Goal: Obtain resource: Download file/media

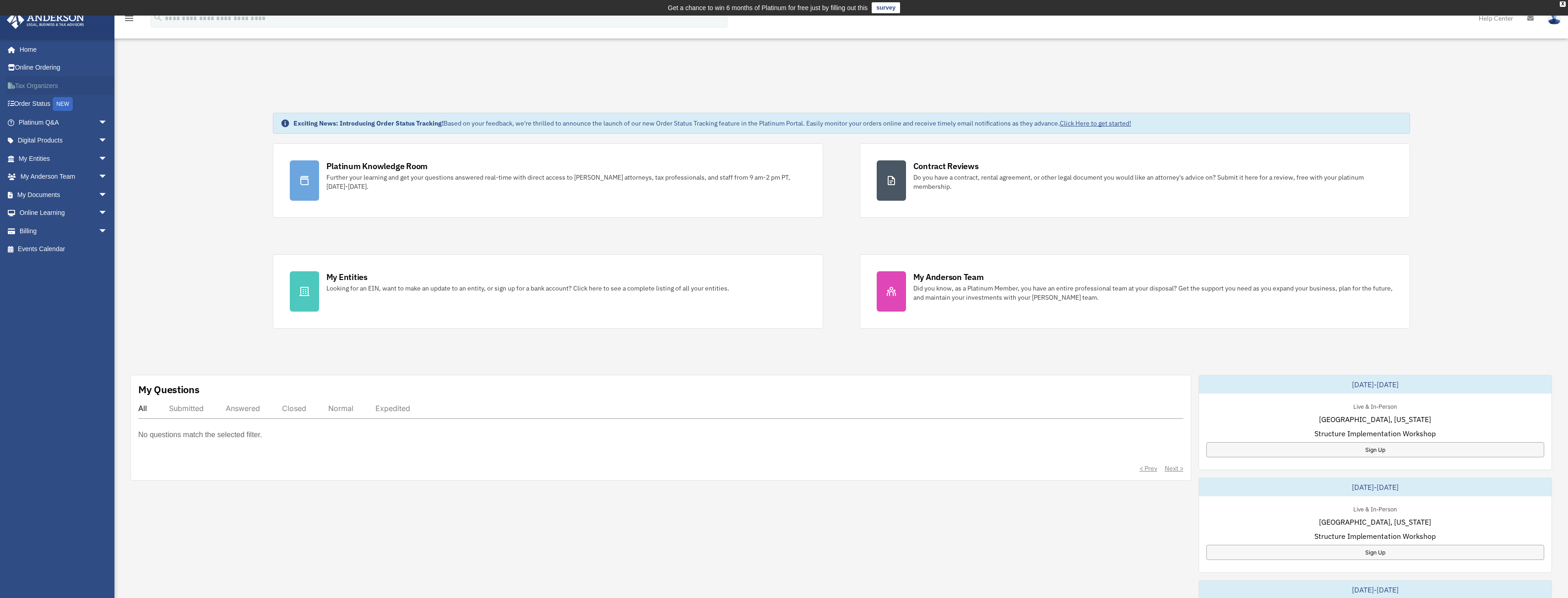
click at [46, 83] on link "Tax Organizers" at bounding box center [64, 86] width 115 height 18
click at [99, 122] on span "arrow_drop_down" at bounding box center [108, 122] width 18 height 19
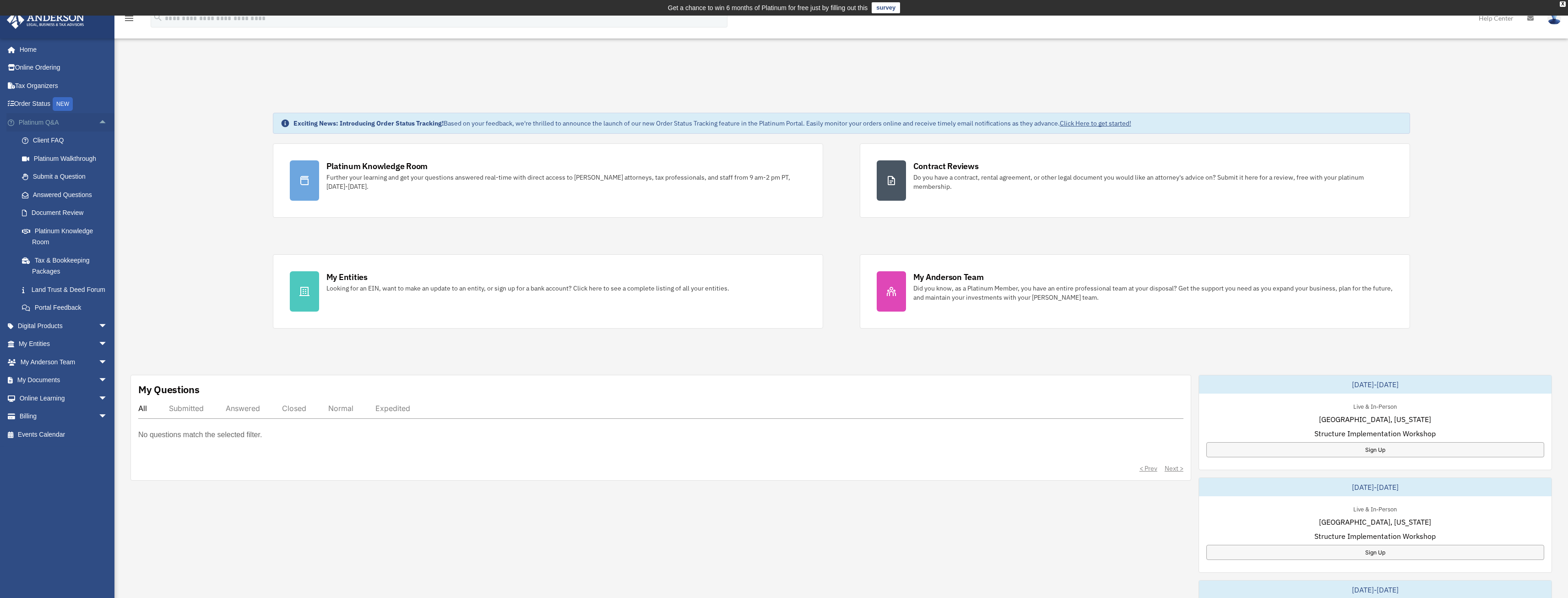
click at [99, 122] on span "arrow_drop_up" at bounding box center [108, 122] width 18 height 19
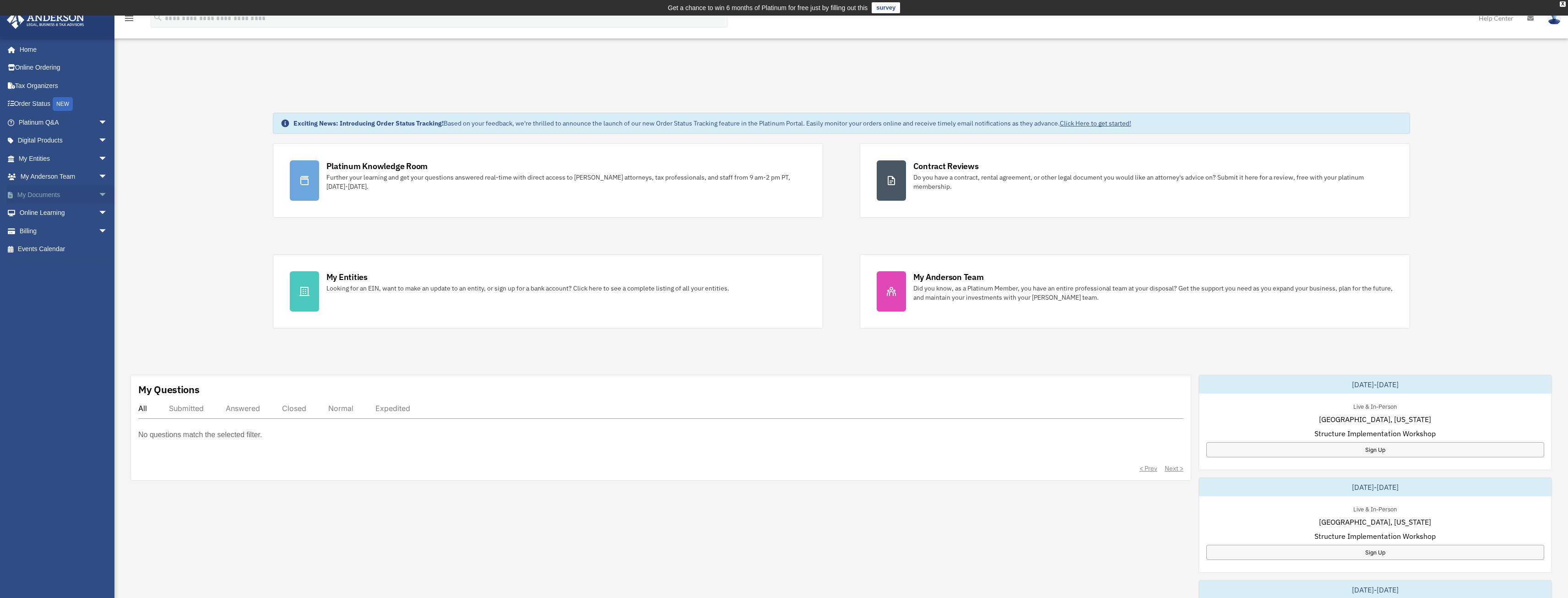
click at [99, 191] on span "arrow_drop_down" at bounding box center [108, 195] width 18 height 19
click at [99, 156] on span "arrow_drop_down" at bounding box center [108, 158] width 18 height 19
click at [58, 234] on link "Binder Walkthrough" at bounding box center [67, 231] width 108 height 18
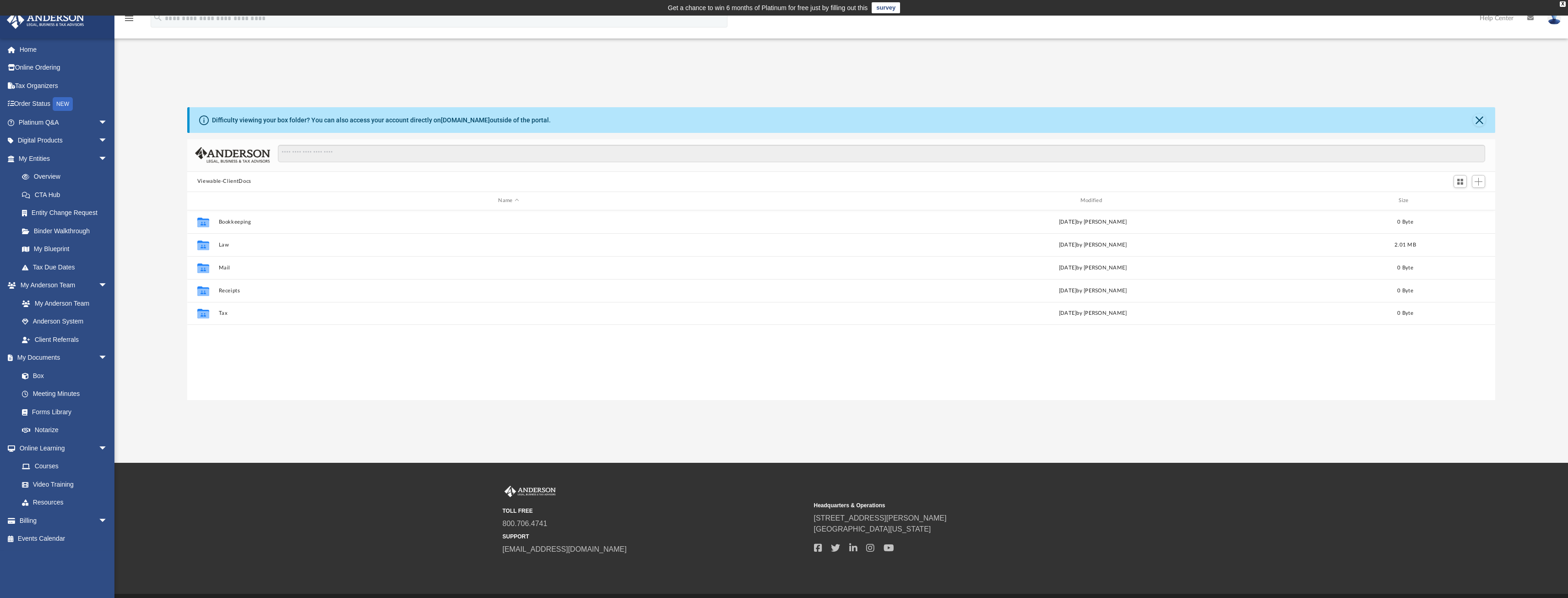
scroll to position [202, 1301]
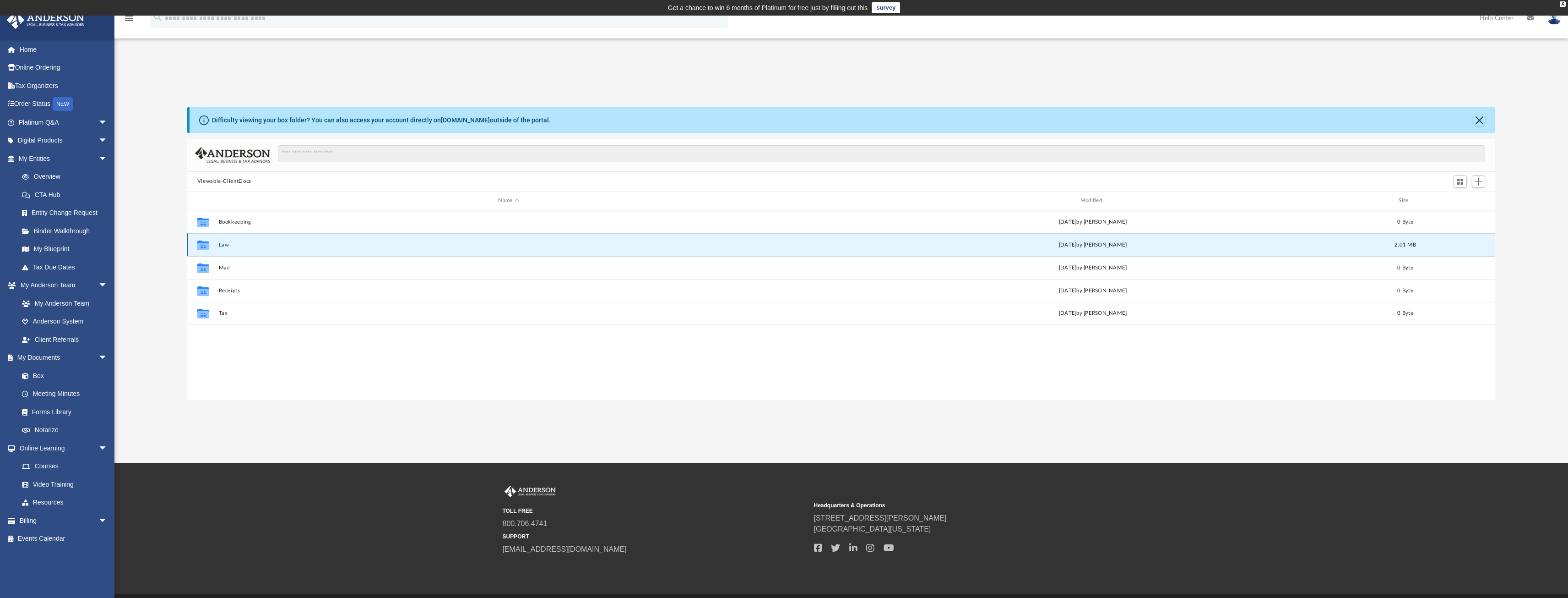
click at [227, 245] on button "Law" at bounding box center [508, 244] width 580 height 6
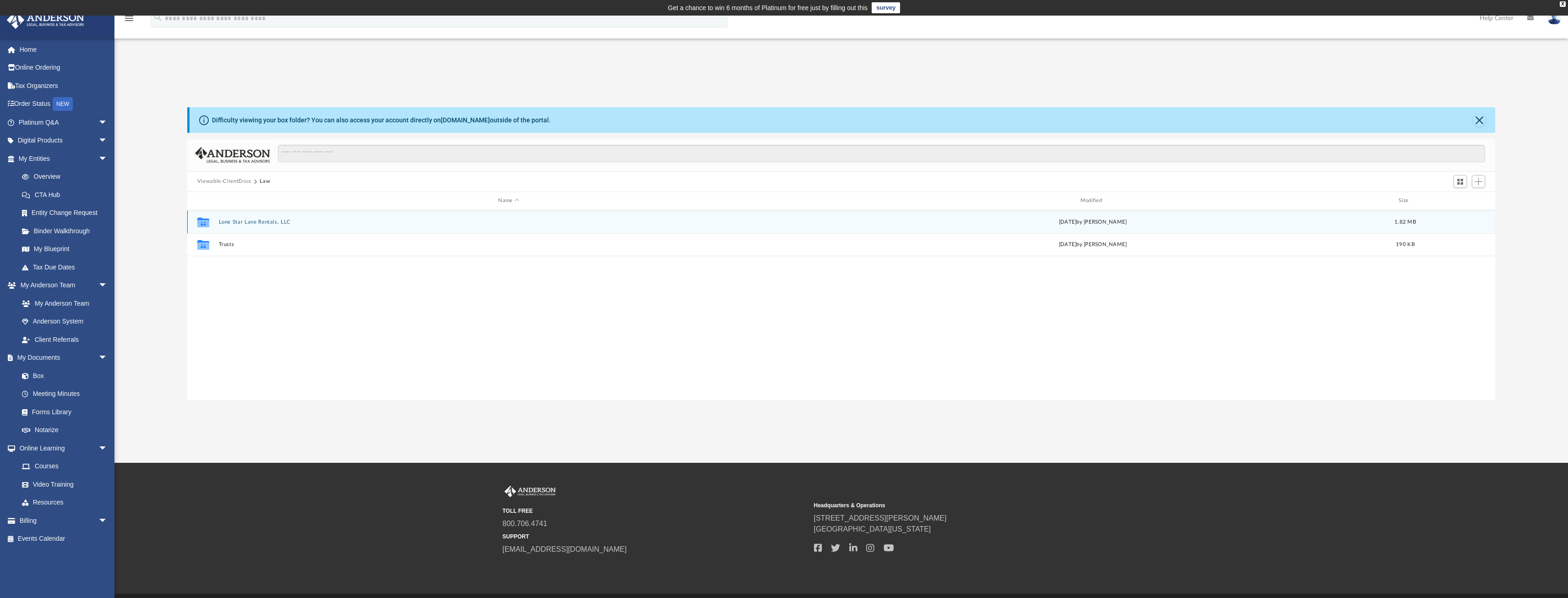
click at [268, 217] on div "Collaborated Folder Lone Star Lane Rentals, LLC [DATE] by [PERSON_NAME] 1.82 MB" at bounding box center [842, 222] width 1309 height 23
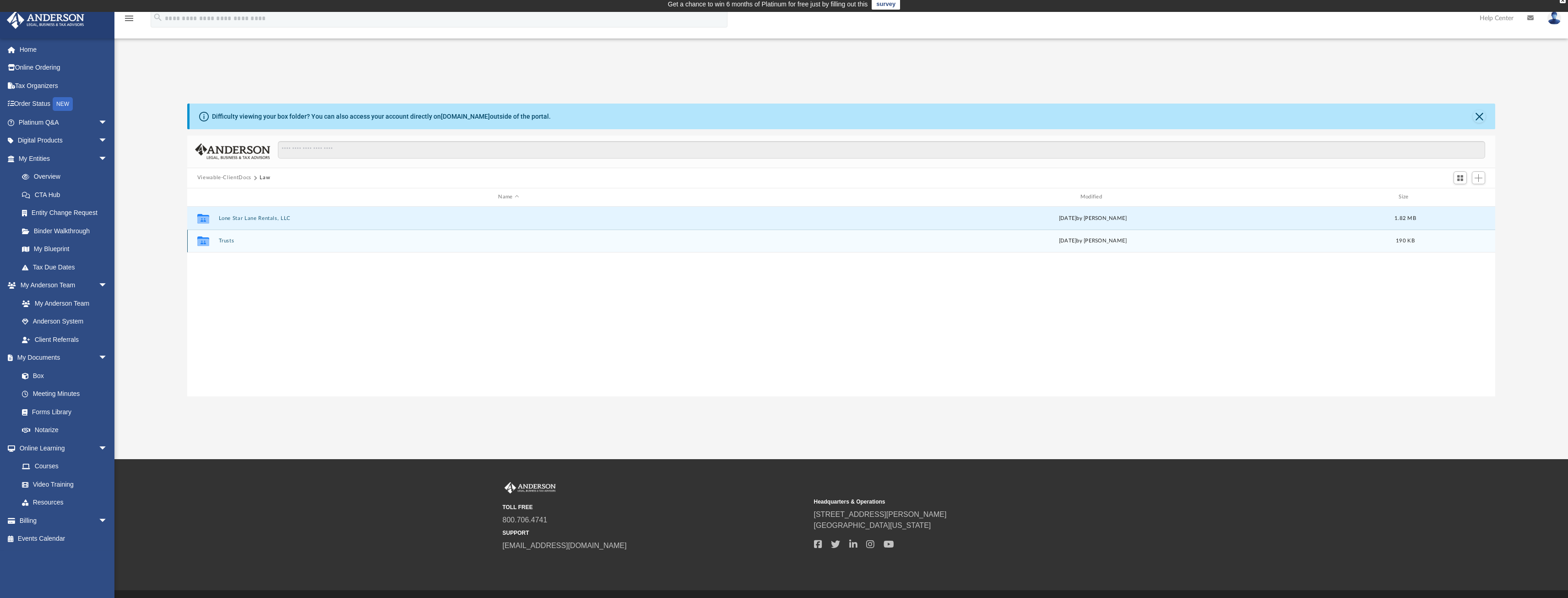
scroll to position [4, 0]
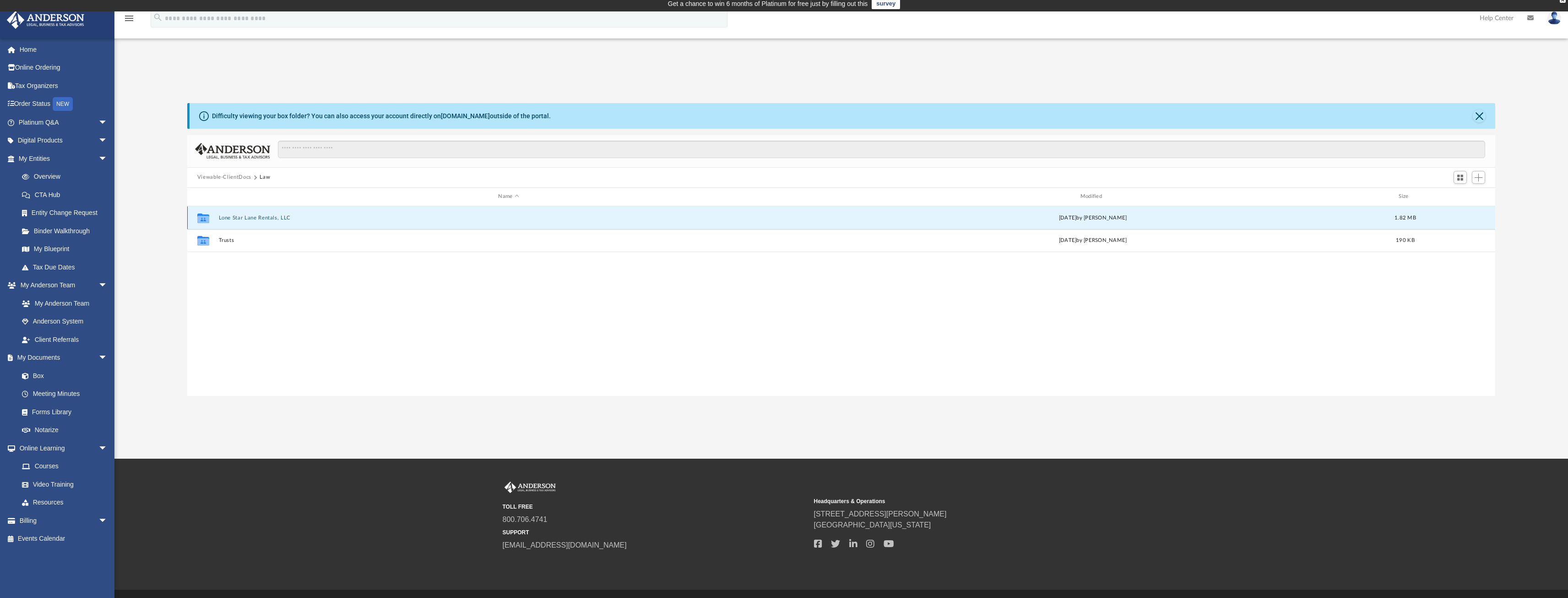
click at [259, 217] on button "Lone Star Lane Rentals, LLC" at bounding box center [508, 217] width 580 height 6
click at [321, 218] on button "Lone Star Lane Rentals, LLC - Binder Documents.pdf" at bounding box center [508, 217] width 580 height 6
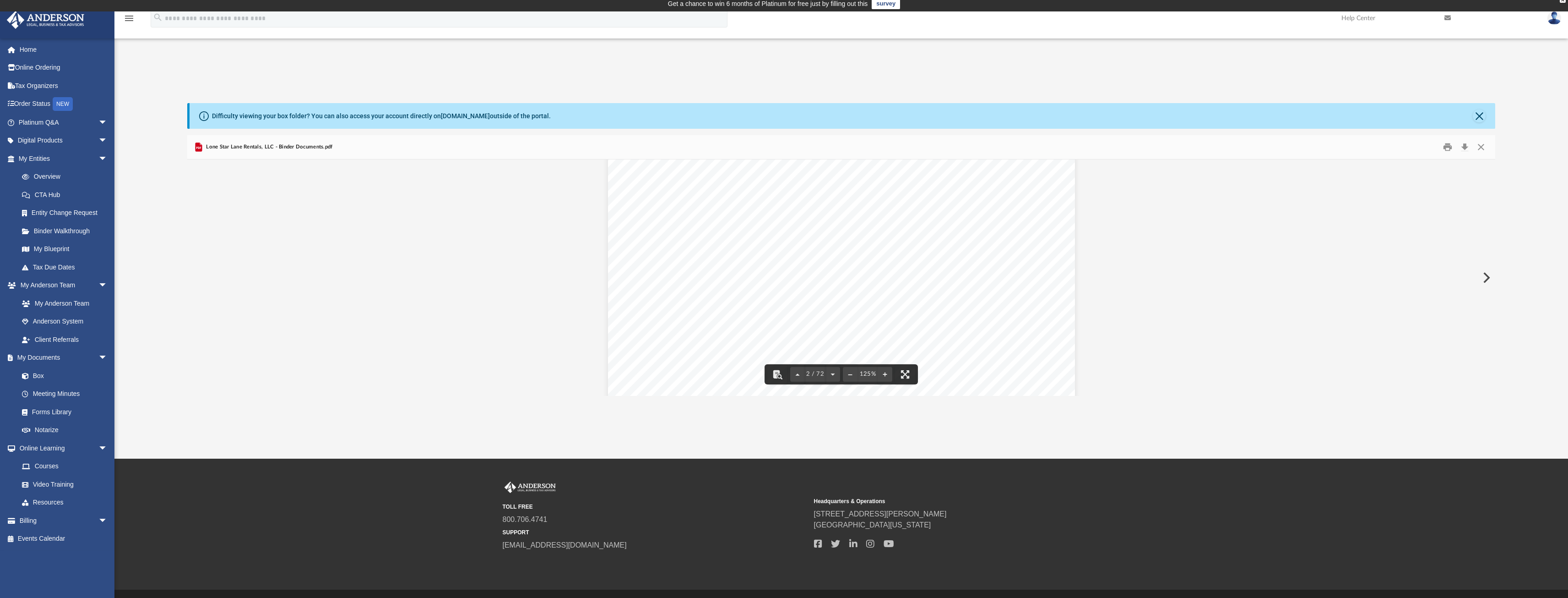
scroll to position [870, 0]
click at [981, 261] on div "Overview of Lone Star Lane Rentals, LLC Entity Formation Information State of O…" at bounding box center [841, 216] width 467 height 605
paste input "**********"
type input "**********"
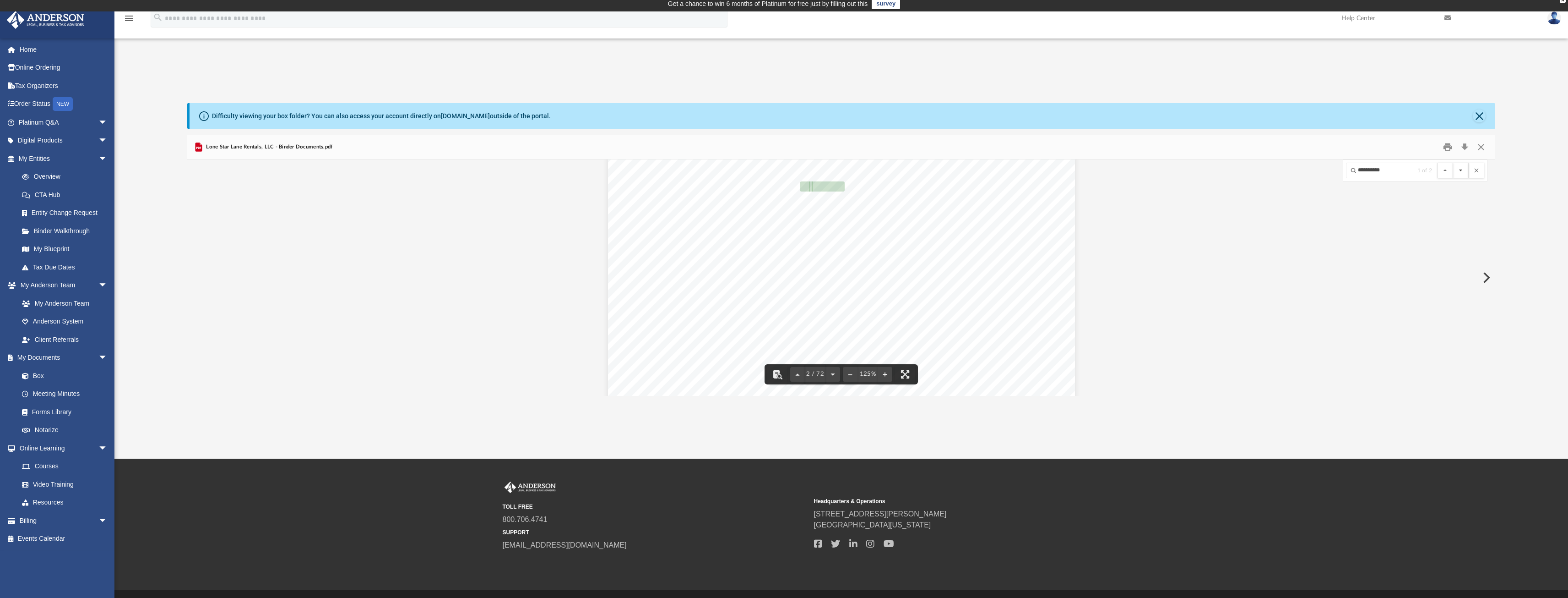
click at [1458, 170] on button "File preview" at bounding box center [1461, 171] width 16 height 16
click at [1479, 174] on button "File preview" at bounding box center [1477, 171] width 16 height 16
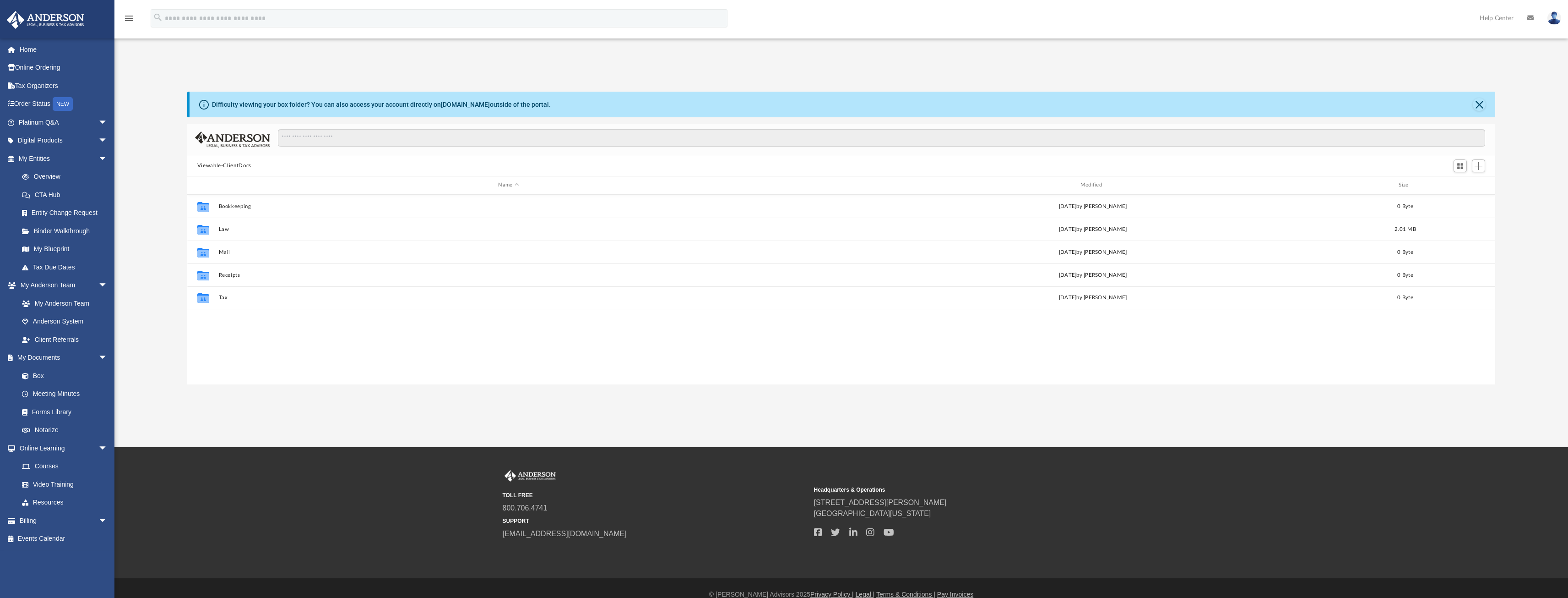
scroll to position [202, 1301]
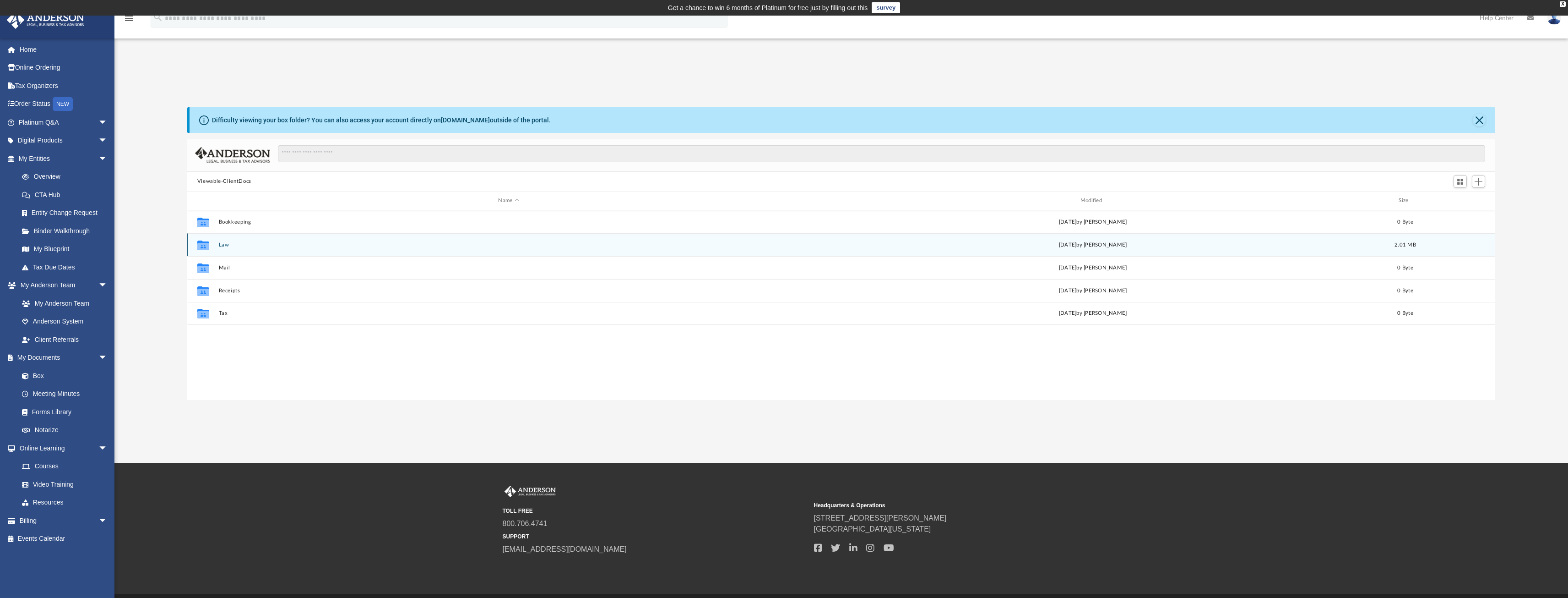
click at [220, 246] on button "Law" at bounding box center [508, 244] width 580 height 6
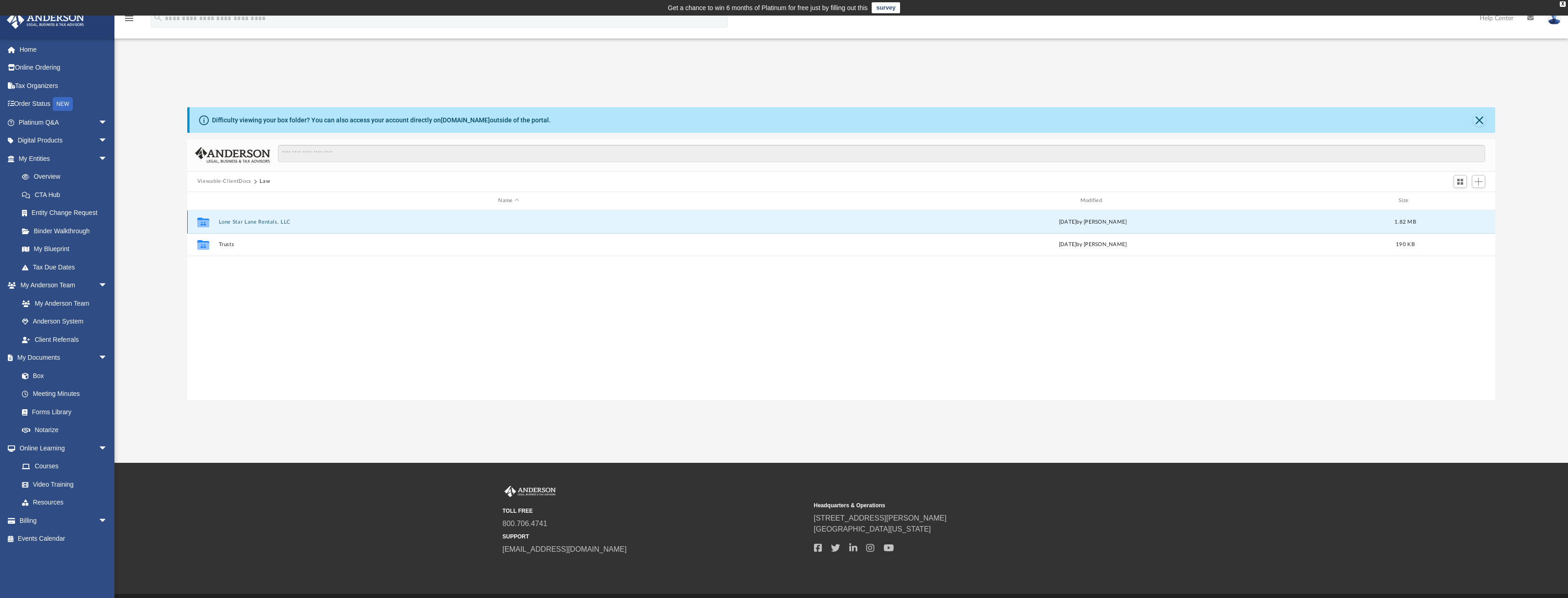
click at [271, 219] on button "Lone Star Lane Rentals, LLC" at bounding box center [508, 222] width 580 height 6
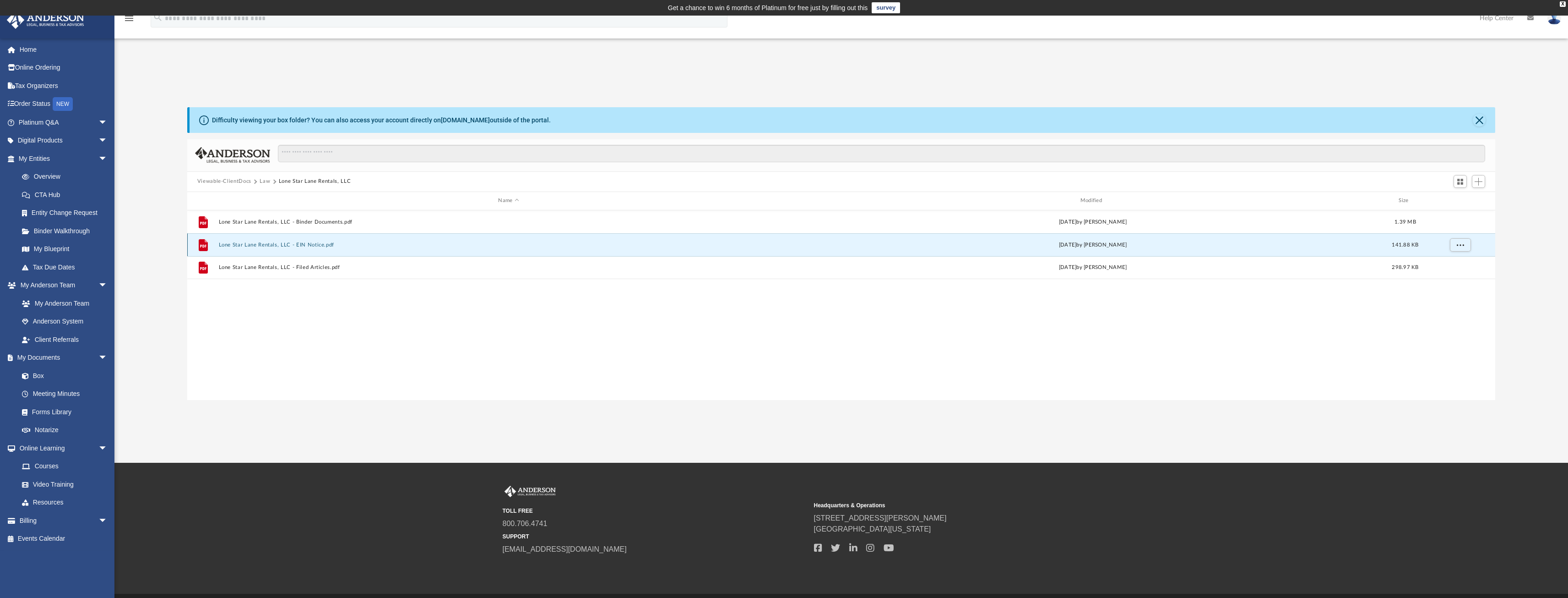
click at [318, 245] on button "Lone Star Lane Rentals, LLC - EIN Notice.pdf" at bounding box center [508, 244] width 580 height 6
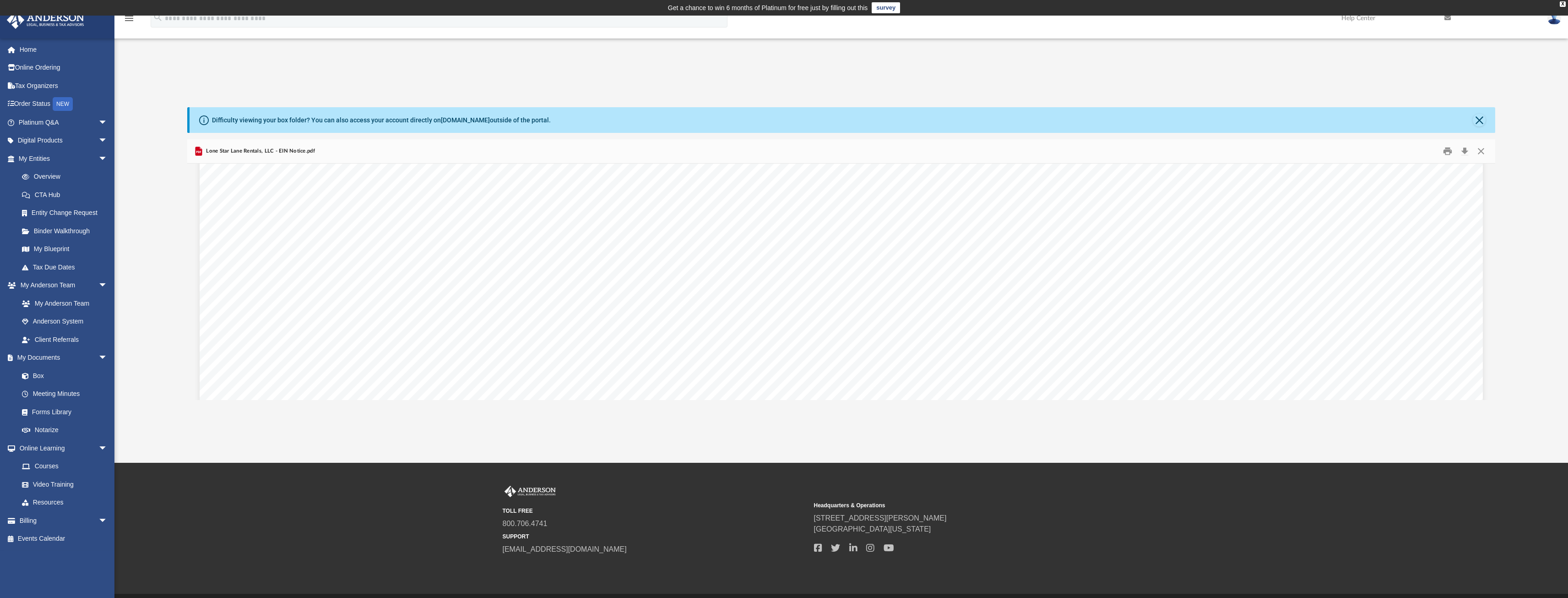
scroll to position [458, 0]
drag, startPoint x: 810, startPoint y: 275, endPoint x: 771, endPoint y: 273, distance: 39.1
drag, startPoint x: 762, startPoint y: 274, endPoint x: 777, endPoint y: 276, distance: 15.1
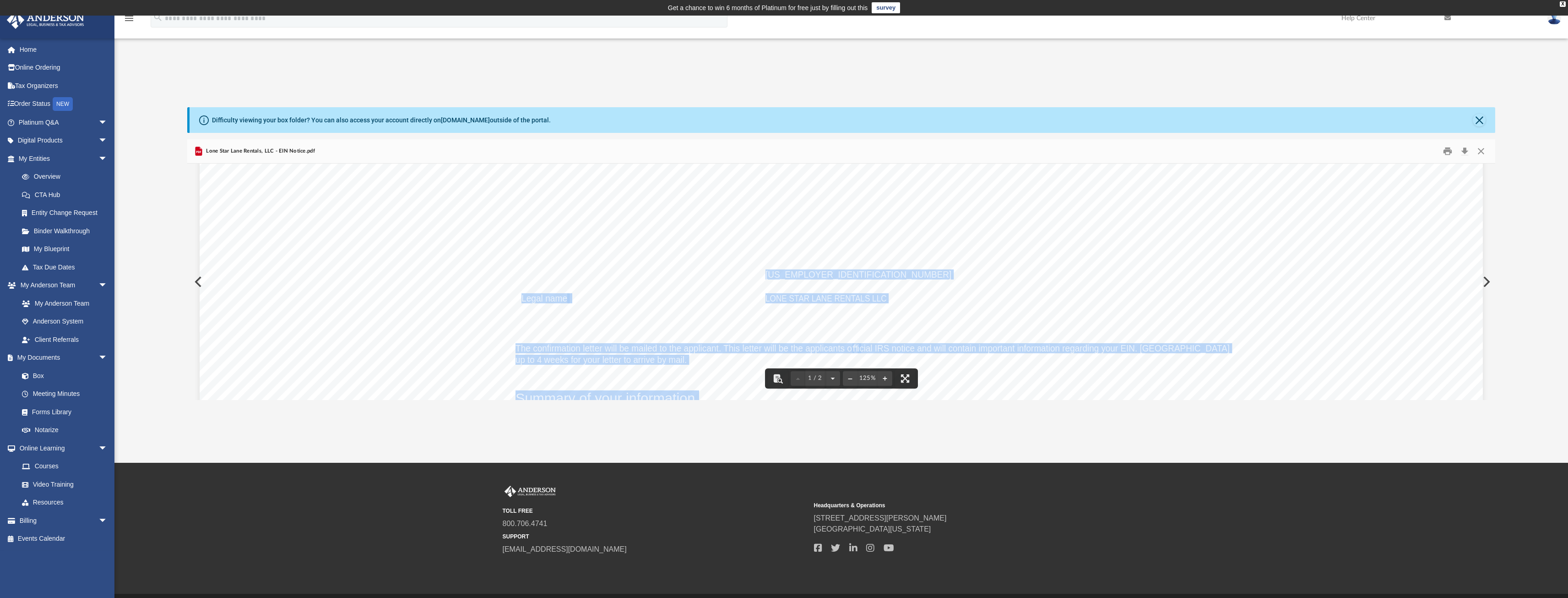
drag, startPoint x: 764, startPoint y: 275, endPoint x: 810, endPoint y: 276, distance: 46.0
click at [774, 275] on span "39-4503794" at bounding box center [858, 275] width 186 height 9
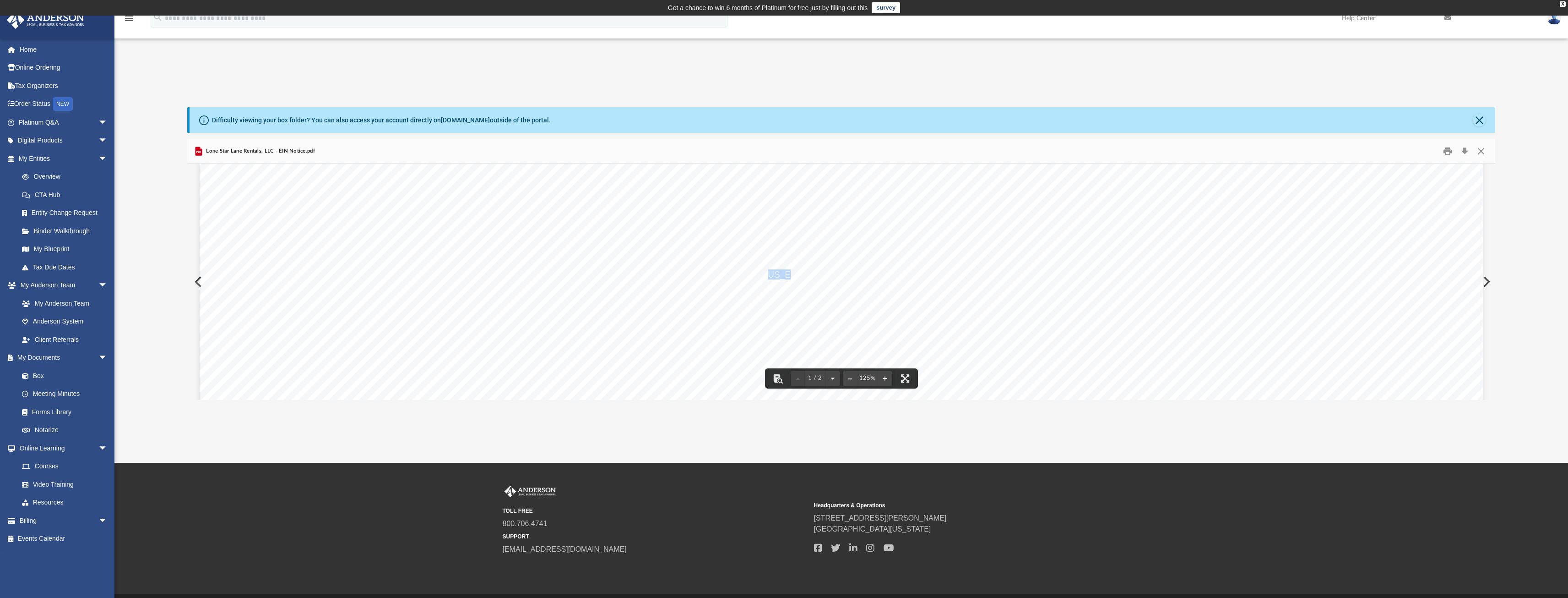
drag, startPoint x: 765, startPoint y: 274, endPoint x: 784, endPoint y: 274, distance: 19.0
click at [784, 274] on span "39-4503794" at bounding box center [858, 275] width 186 height 9
drag, startPoint x: 765, startPoint y: 274, endPoint x: 807, endPoint y: 275, distance: 42.0
click at [807, 275] on span "39-4503794" at bounding box center [858, 275] width 186 height 9
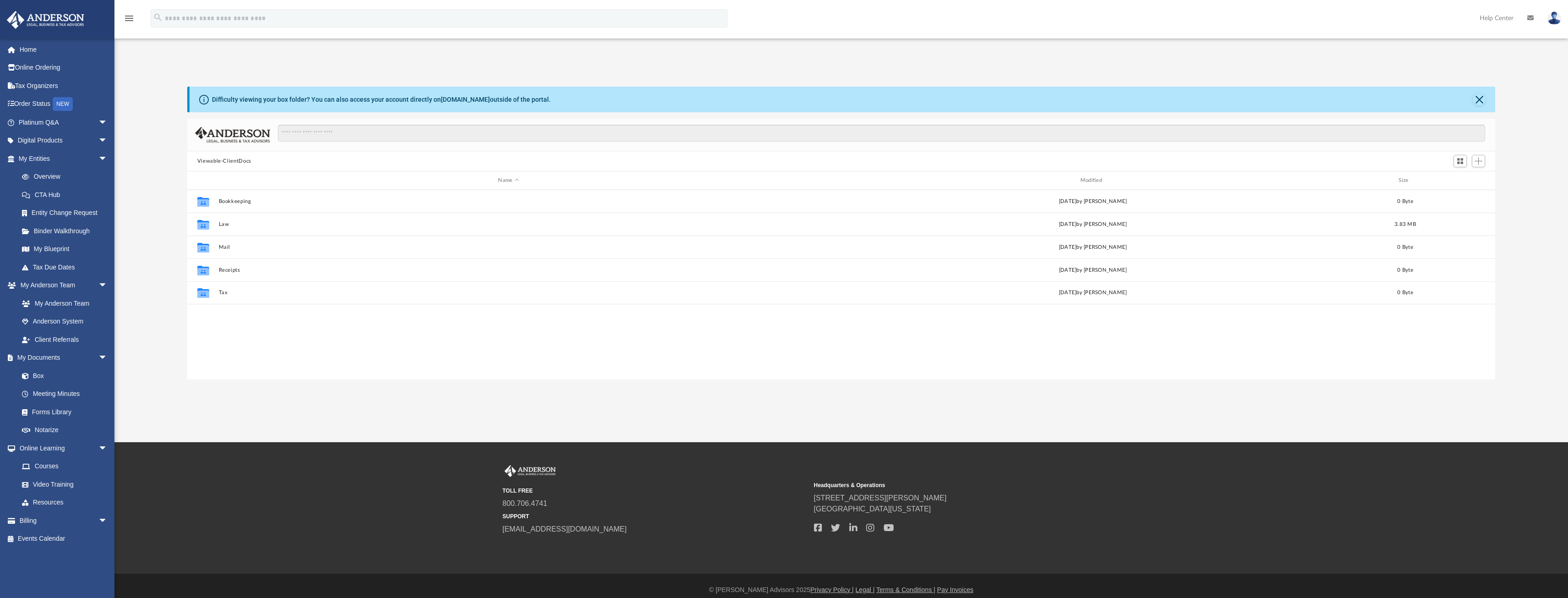
scroll to position [19, 0]
click at [226, 223] on button "Law" at bounding box center [508, 225] width 580 height 6
click at [229, 221] on div "Collaborated Folder Trusts today by Ashley Sevy 519.67 KB" at bounding box center [842, 225] width 1309 height 23
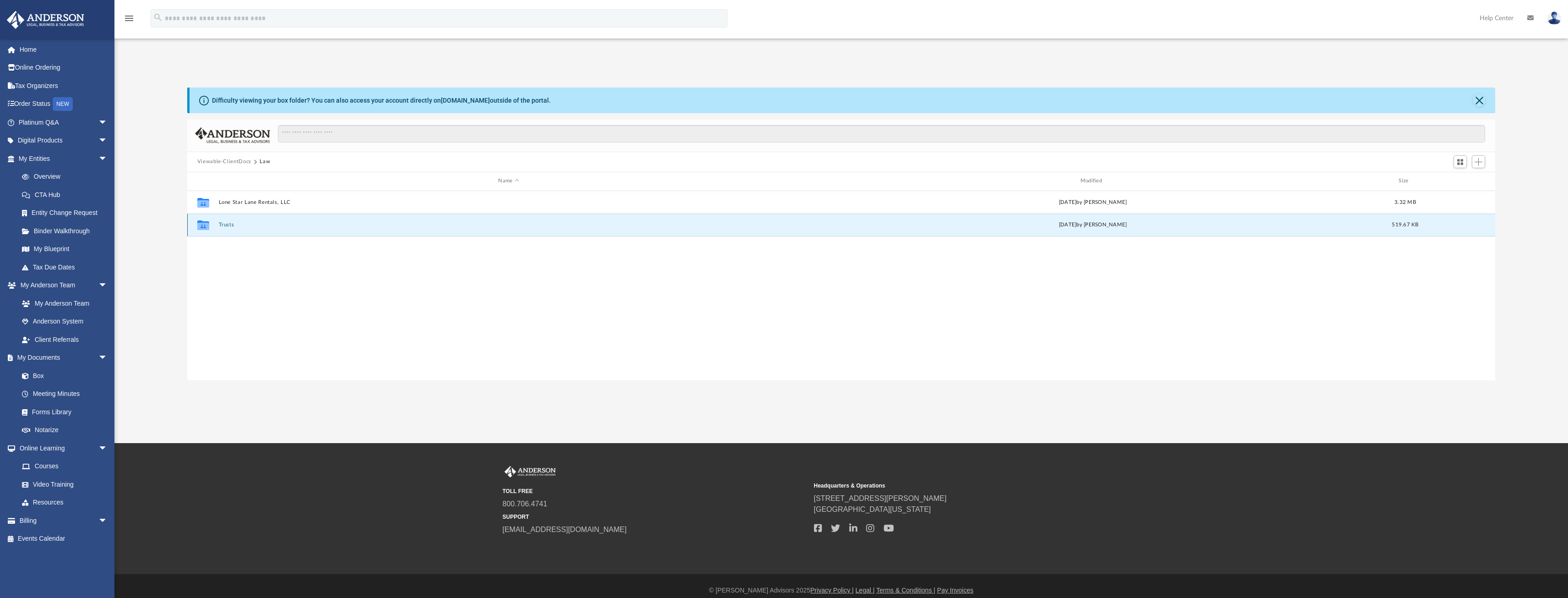
click at [222, 225] on button "Trusts" at bounding box center [508, 225] width 580 height 6
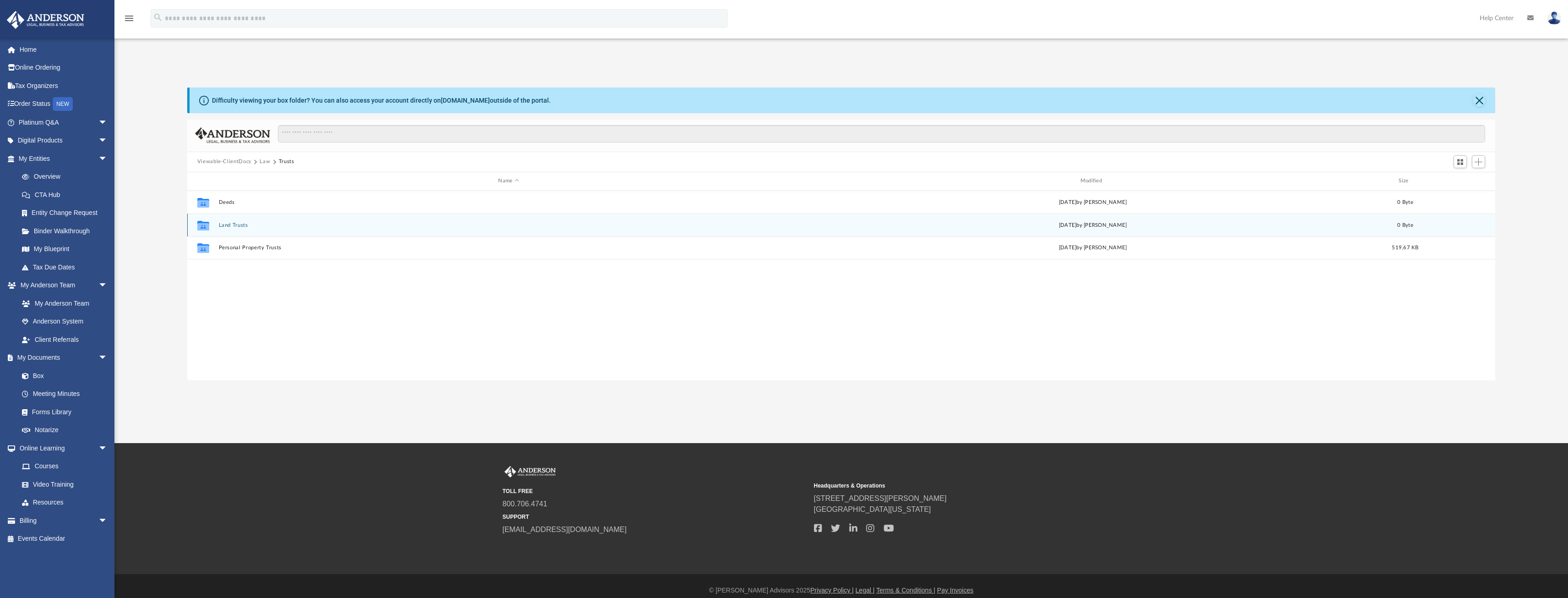
click at [229, 228] on button "Land Trusts" at bounding box center [508, 225] width 580 height 6
click at [284, 160] on button "Trusts" at bounding box center [282, 162] width 16 height 9
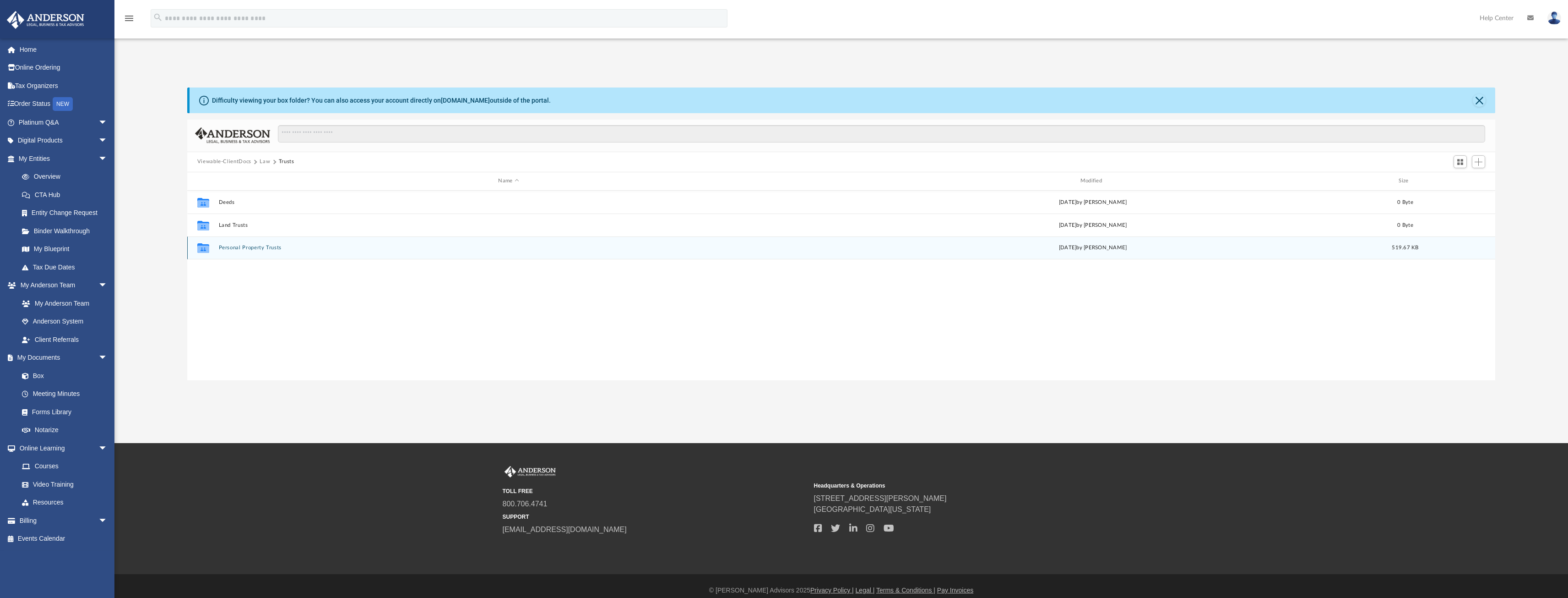
click at [239, 249] on button "Personal Property Trusts" at bounding box center [508, 248] width 580 height 6
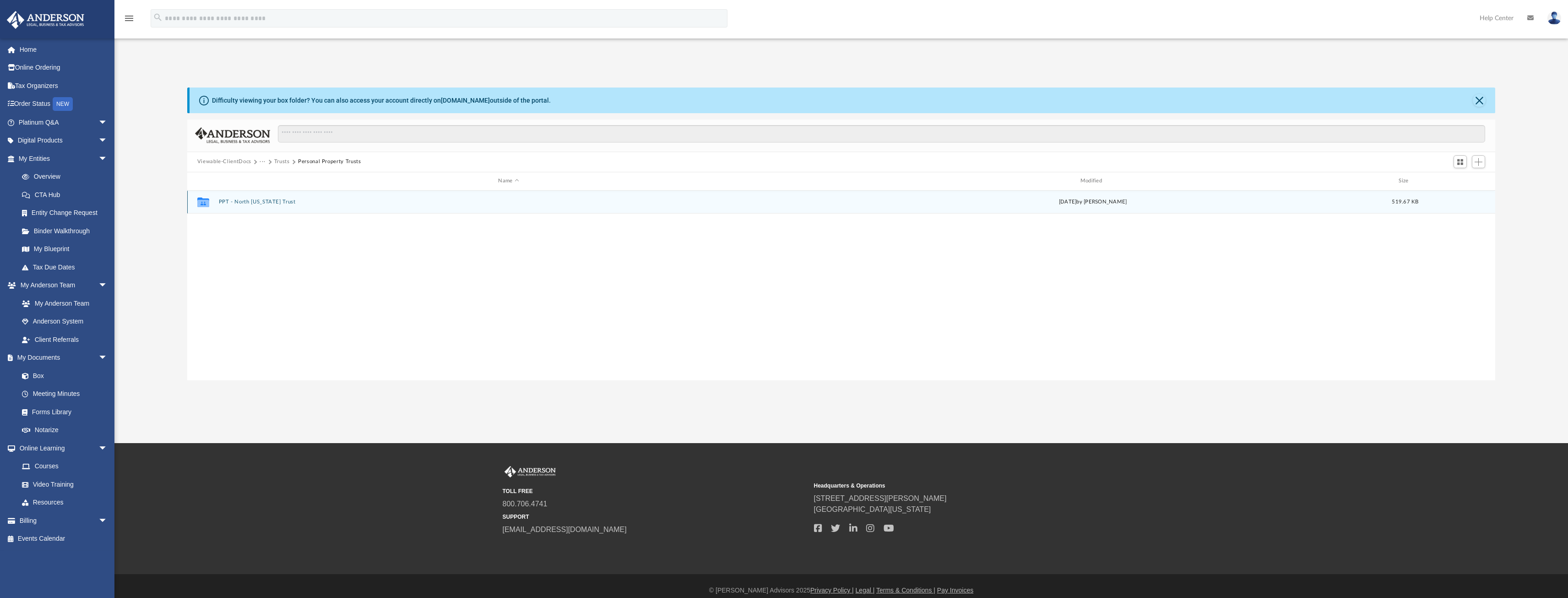
click at [254, 200] on button "PPT - North Texas Trust" at bounding box center [508, 202] width 580 height 6
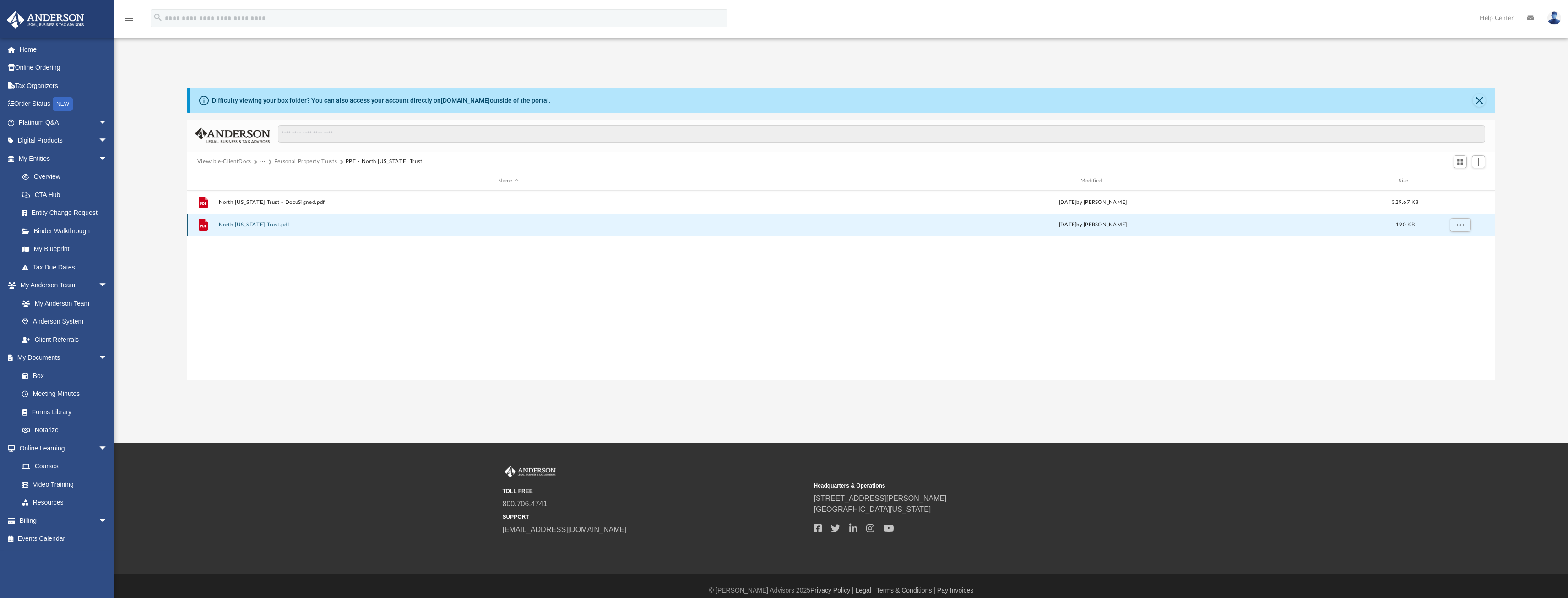
click at [242, 225] on button "North Texas Trust.pdf" at bounding box center [508, 225] width 580 height 6
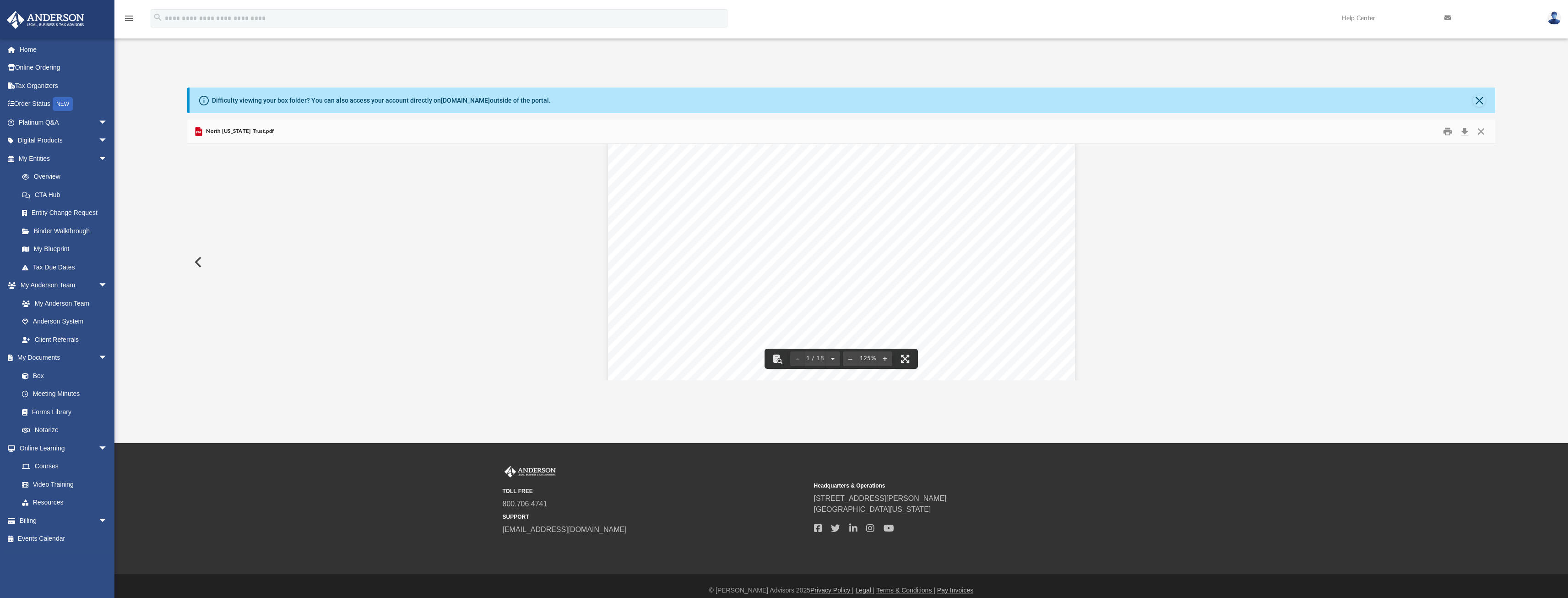
scroll to position [46, 0]
click at [196, 258] on button "Preview" at bounding box center [197, 262] width 20 height 26
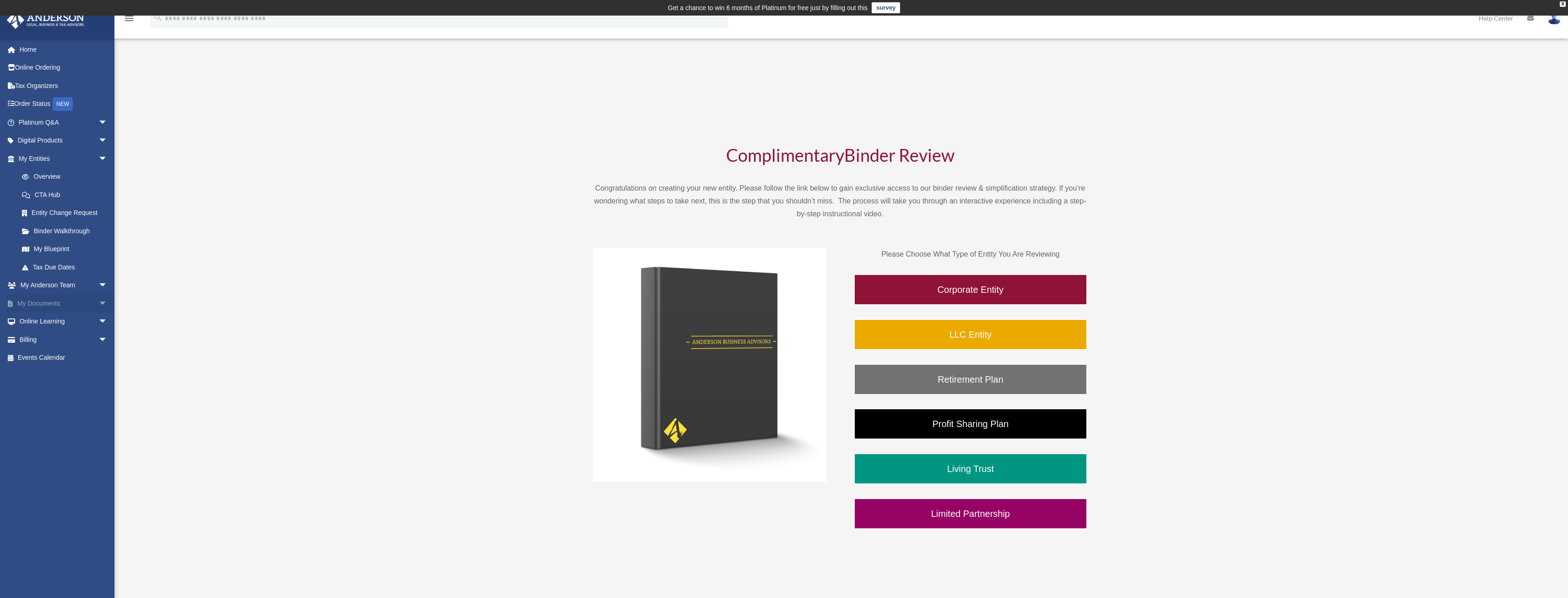
click at [99, 303] on span "arrow_drop_down" at bounding box center [108, 303] width 18 height 19
click at [58, 336] on link "Meeting Minutes" at bounding box center [67, 339] width 108 height 18
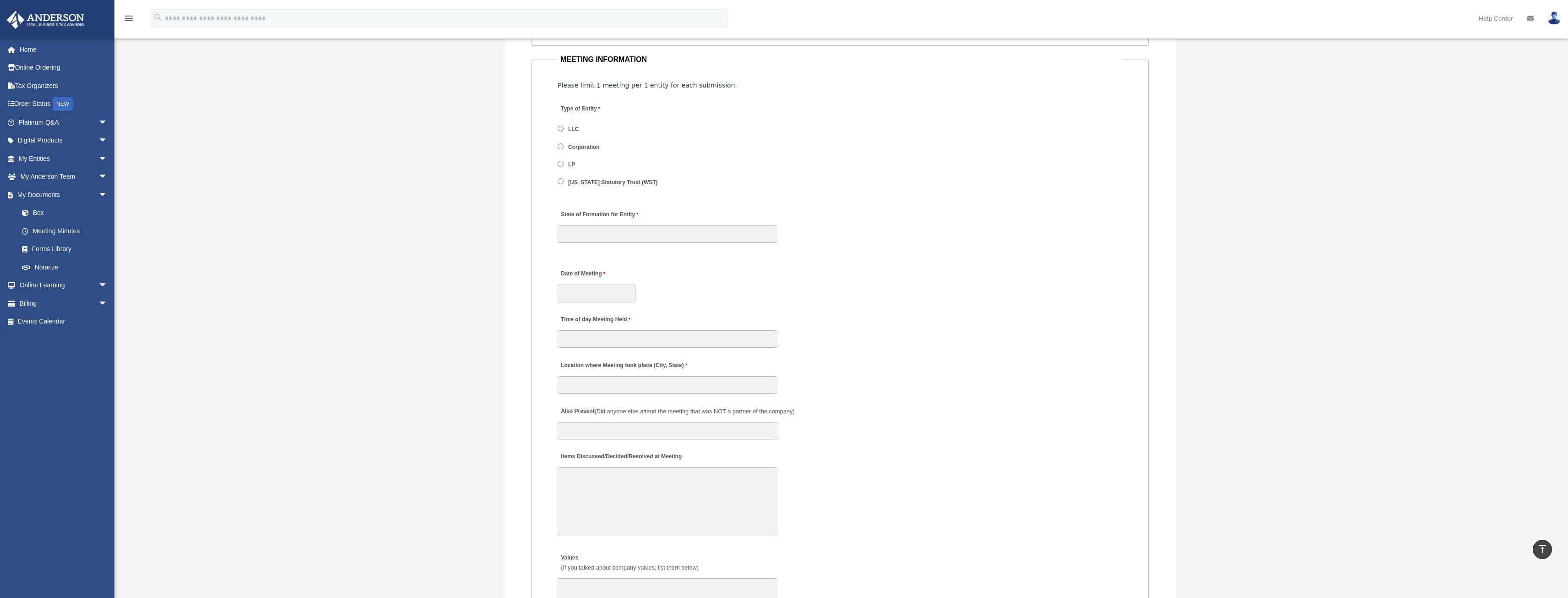
scroll to position [1145, 0]
